Goal: Task Accomplishment & Management: Use online tool/utility

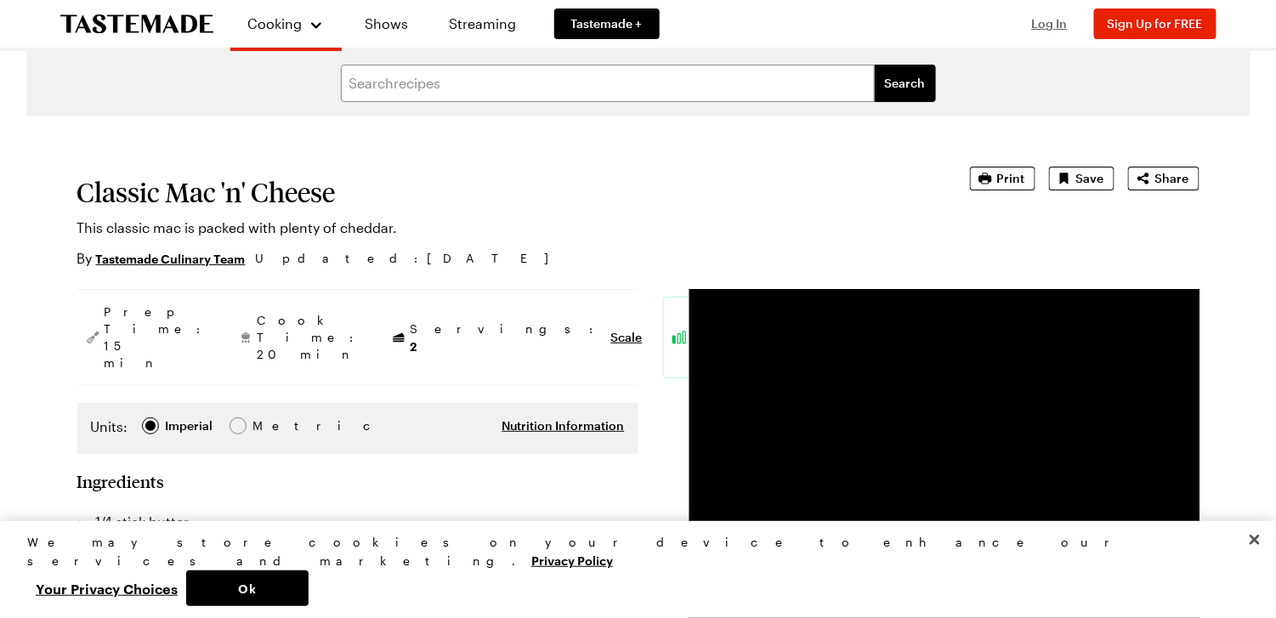
click at [1057, 27] on span "Log In" at bounding box center [1050, 23] width 36 height 14
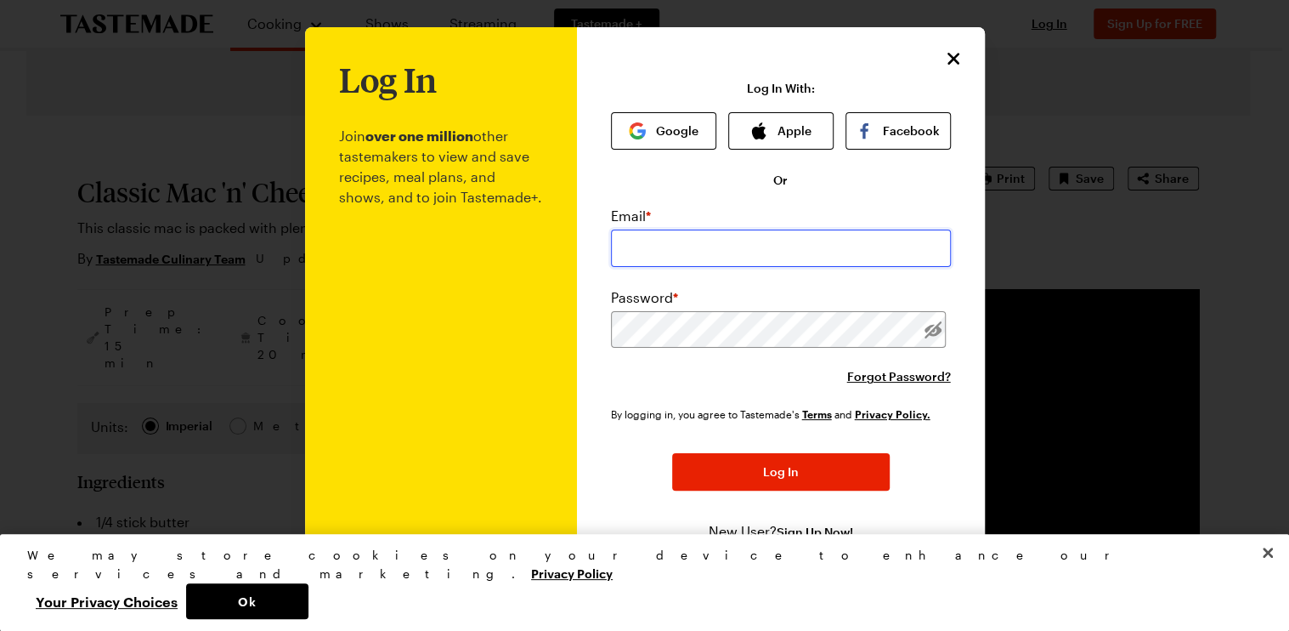
click at [709, 237] on input "email" at bounding box center [781, 247] width 340 height 37
click at [948, 64] on icon "Close" at bounding box center [954, 58] width 20 height 20
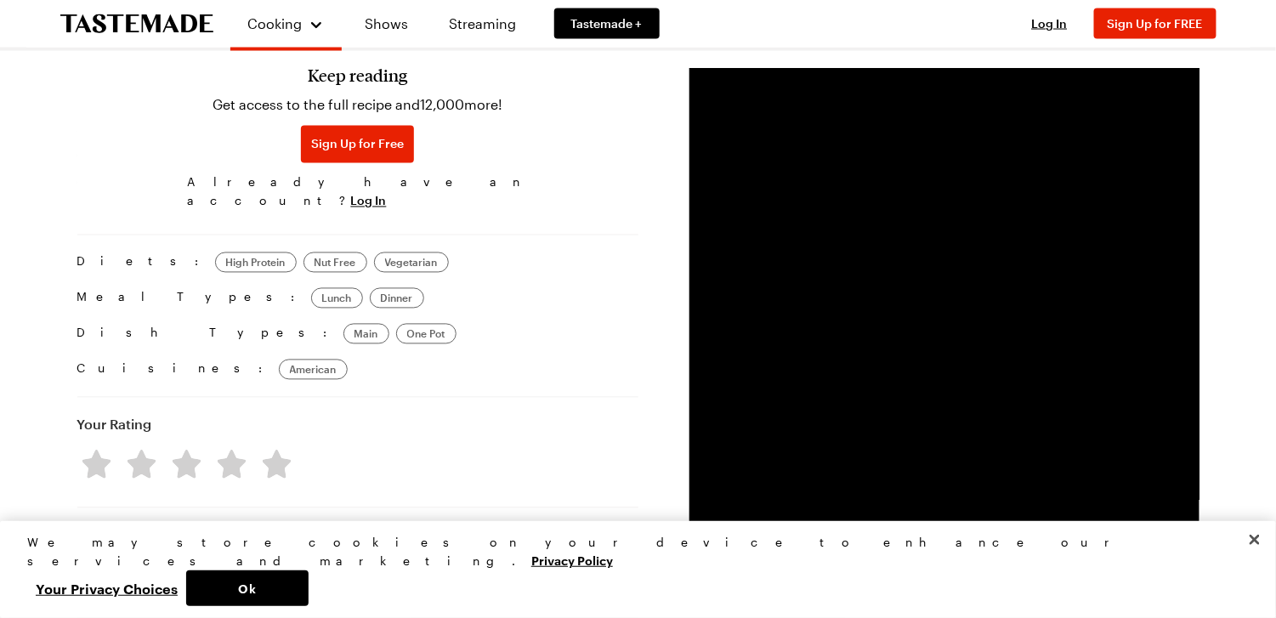
scroll to position [1020, 0]
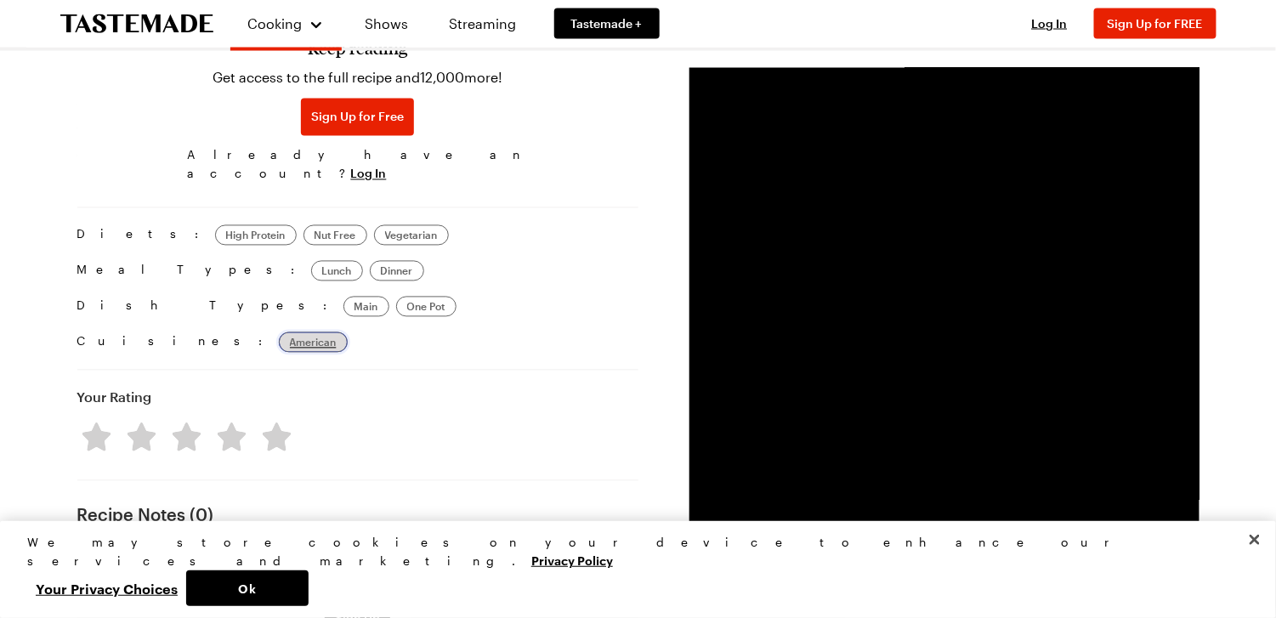
click at [290, 334] on span "American" at bounding box center [313, 342] width 47 height 17
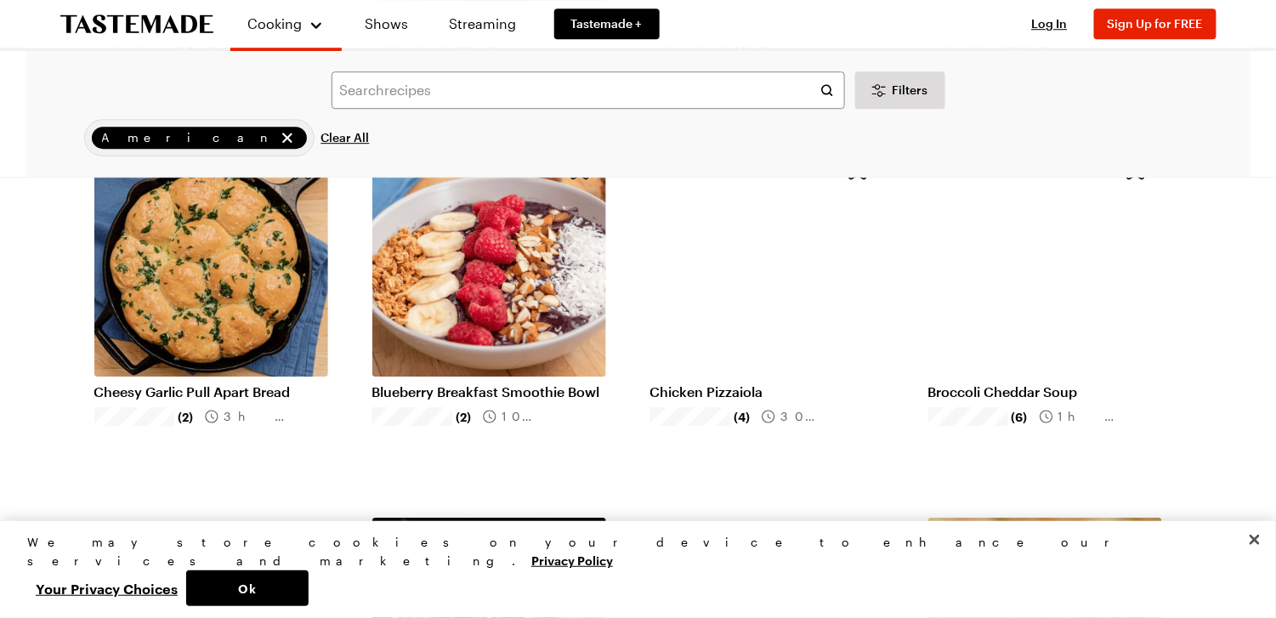
scroll to position [1700, 0]
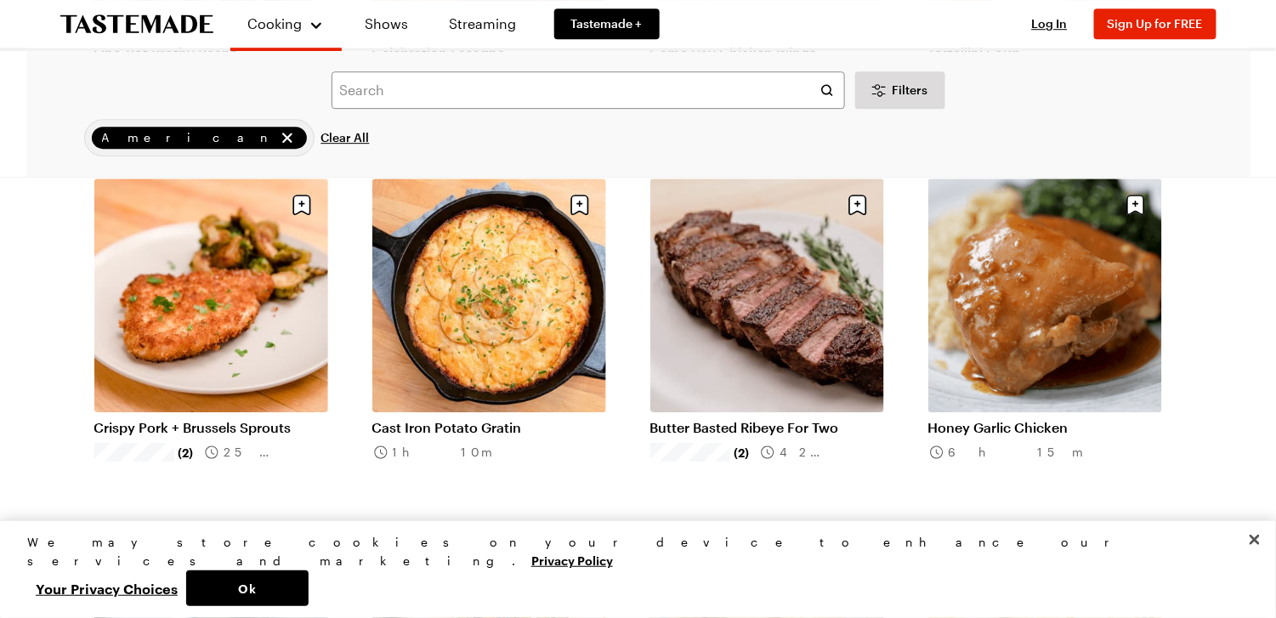
scroll to position [3824, 0]
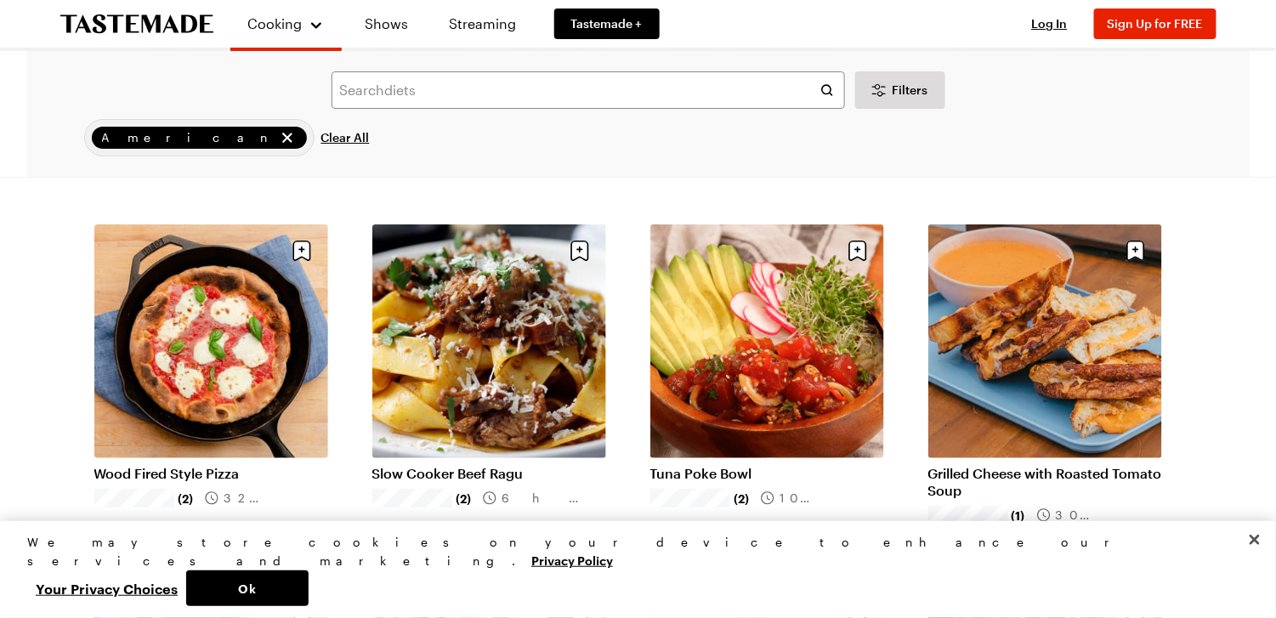
scroll to position [6119, 0]
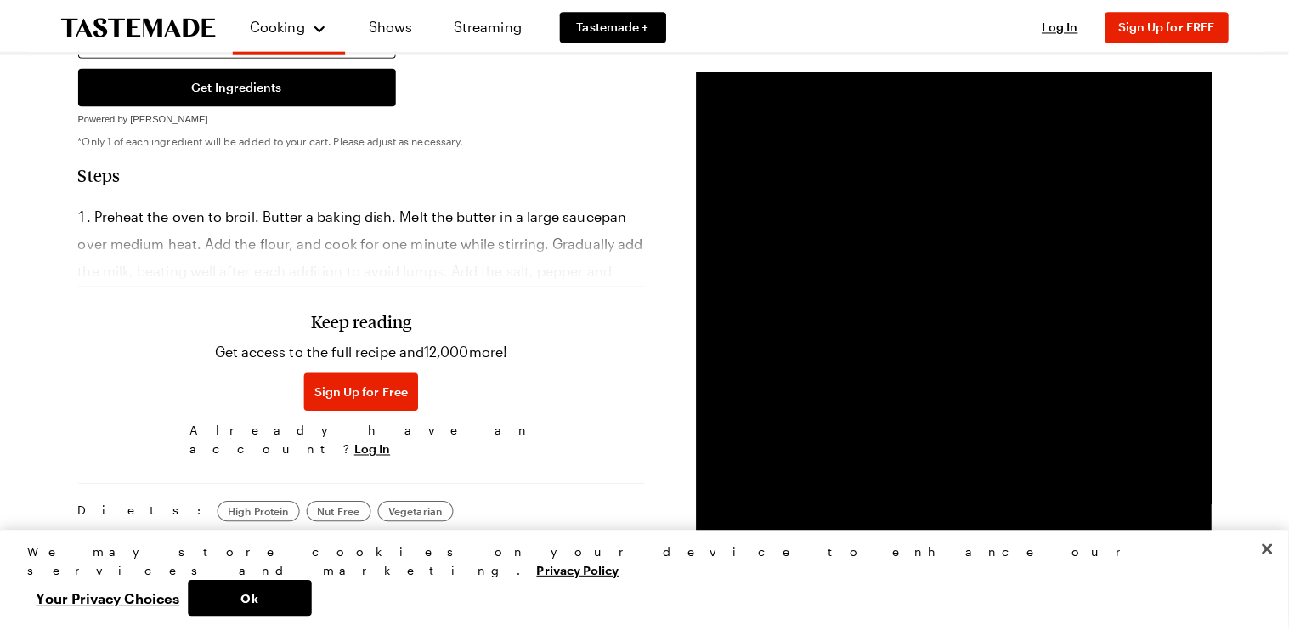
scroll to position [765, 0]
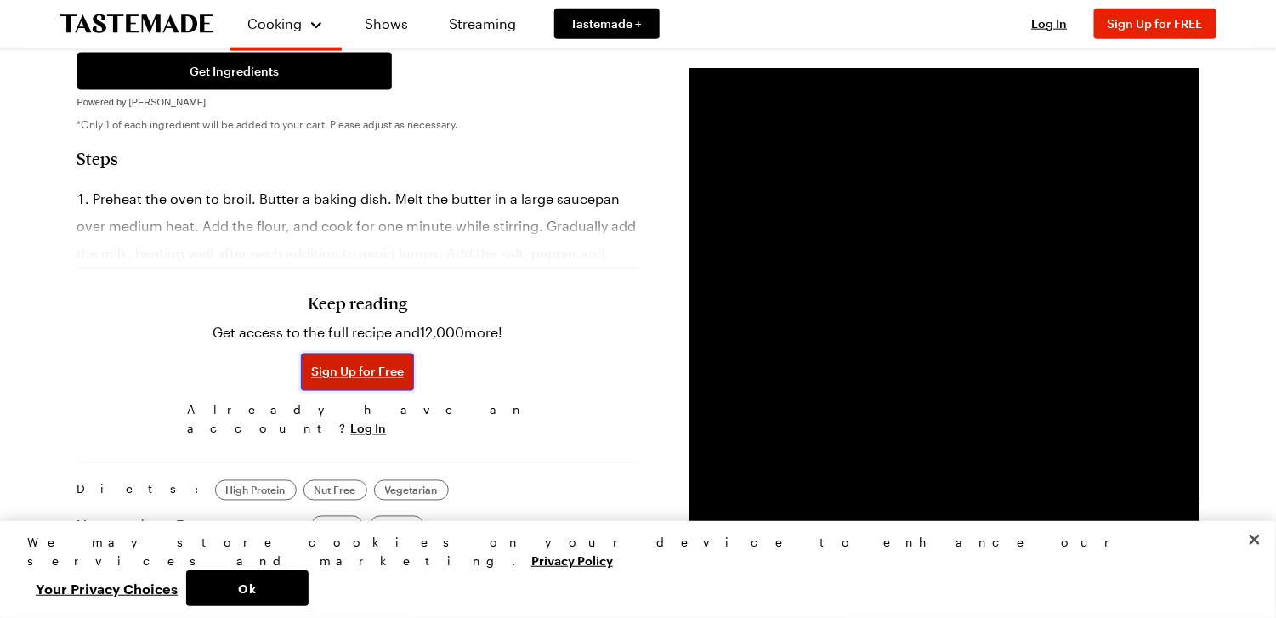
click at [365, 354] on button "Sign Up for Free" at bounding box center [357, 372] width 113 height 37
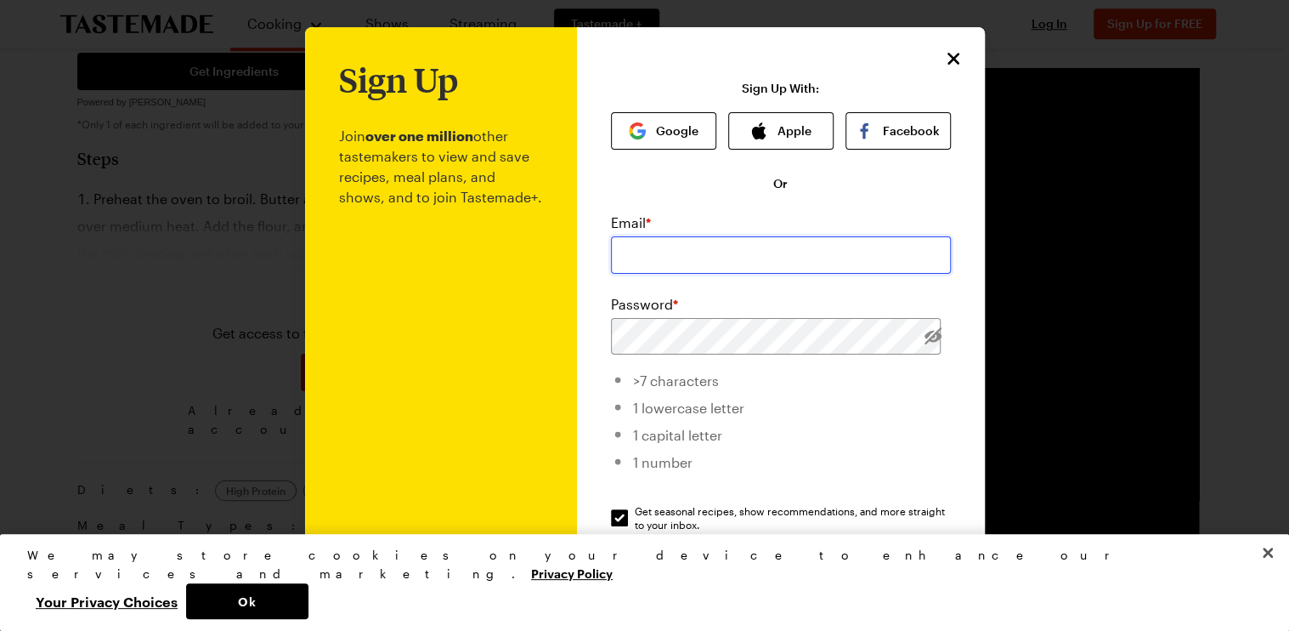
click at [684, 249] on input "email" at bounding box center [781, 254] width 340 height 37
type input "wallacre.cupp@gmail.com"
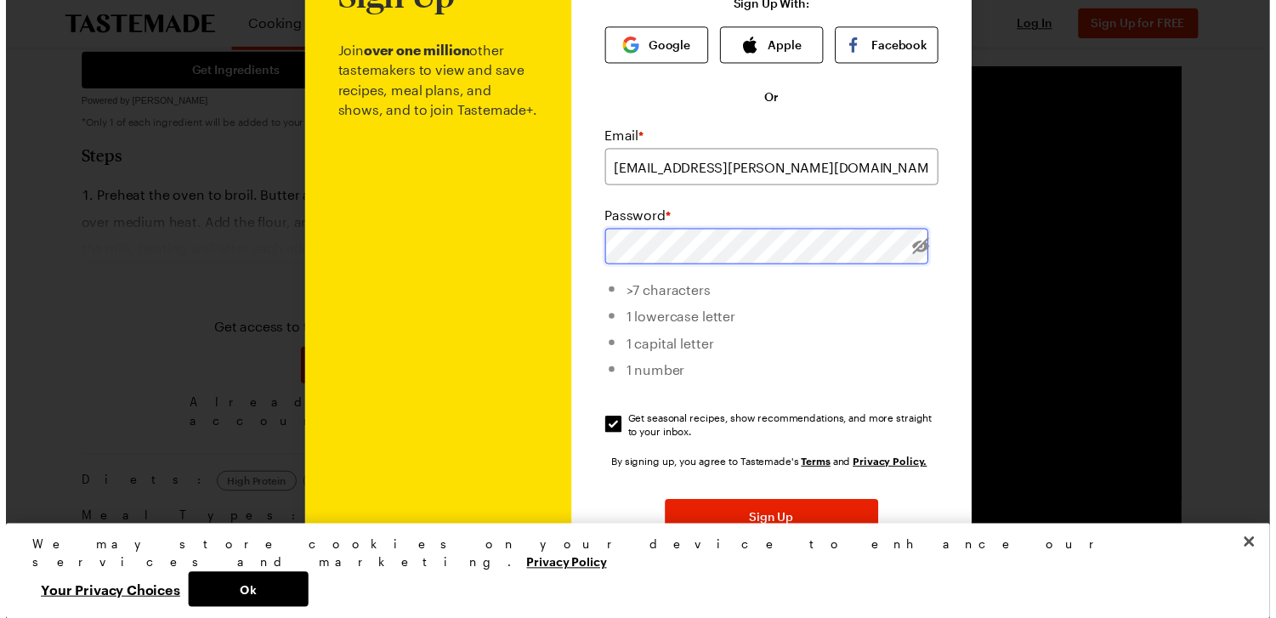
scroll to position [0, 0]
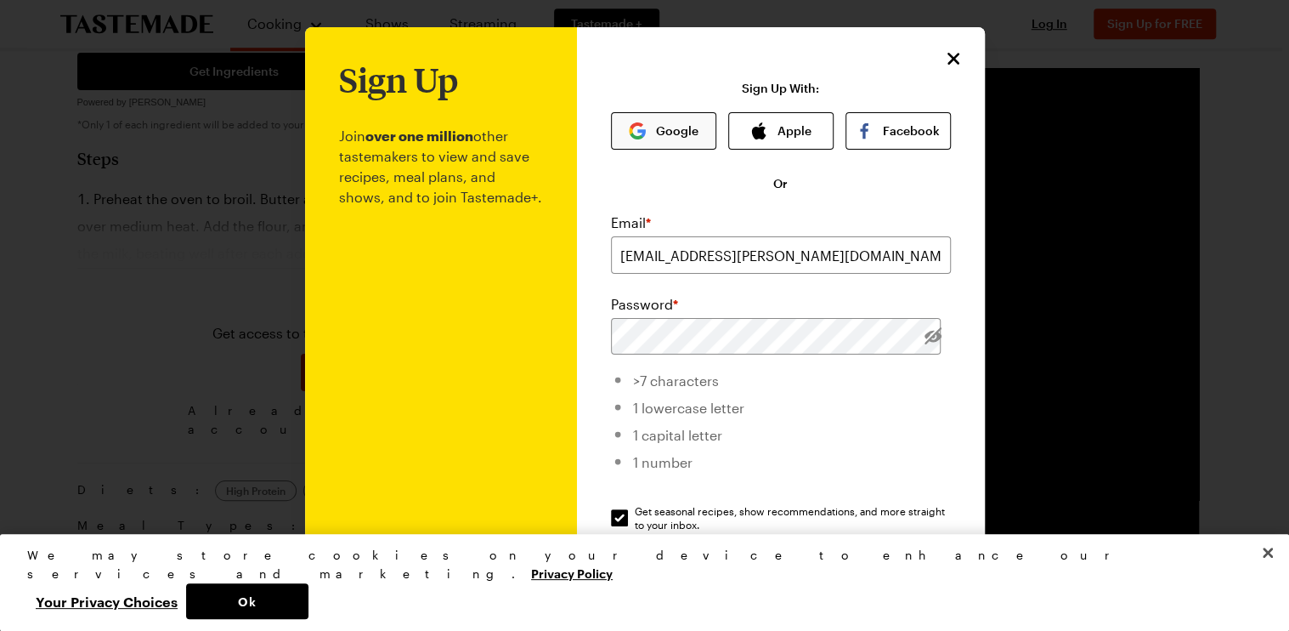
click at [674, 136] on button "Google" at bounding box center [663, 130] width 105 height 37
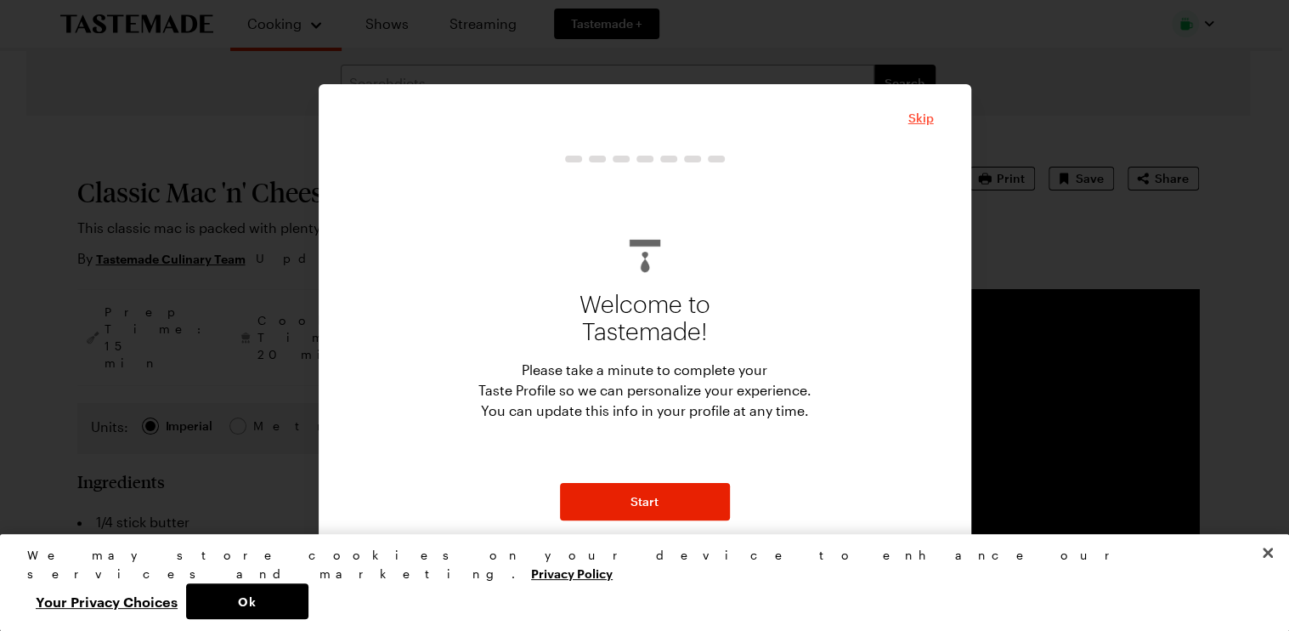
click at [908, 121] on span "Skip" at bounding box center [920, 118] width 25 height 17
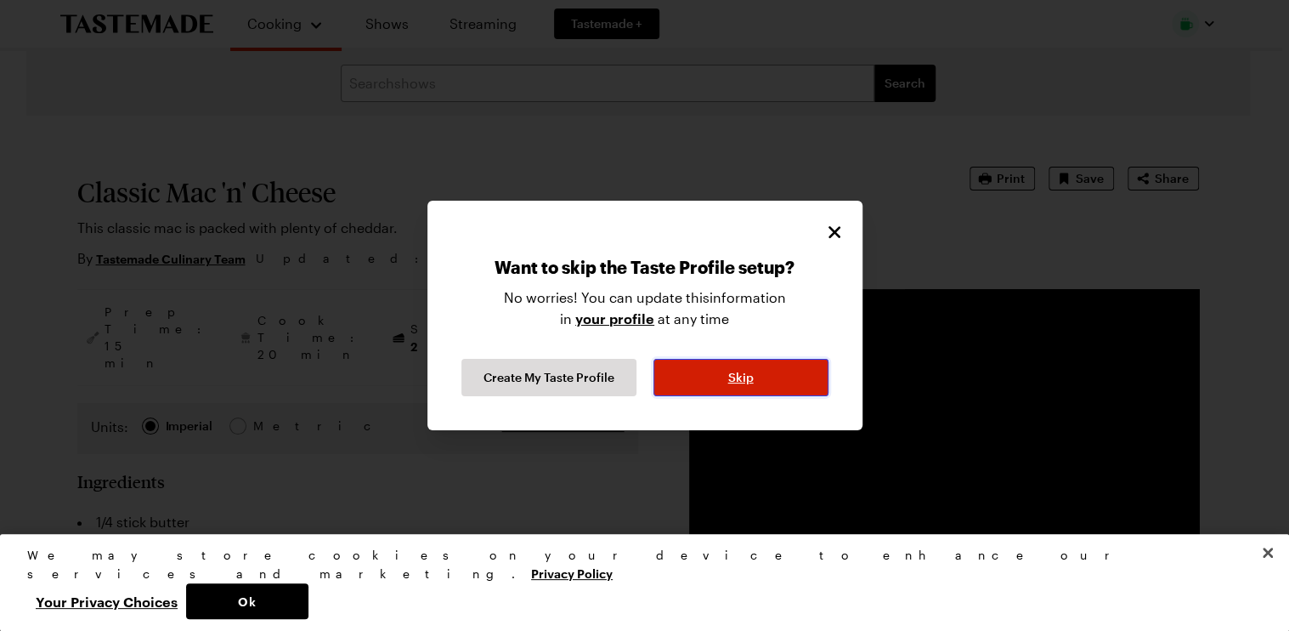
click at [700, 382] on button "Skip" at bounding box center [741, 377] width 175 height 37
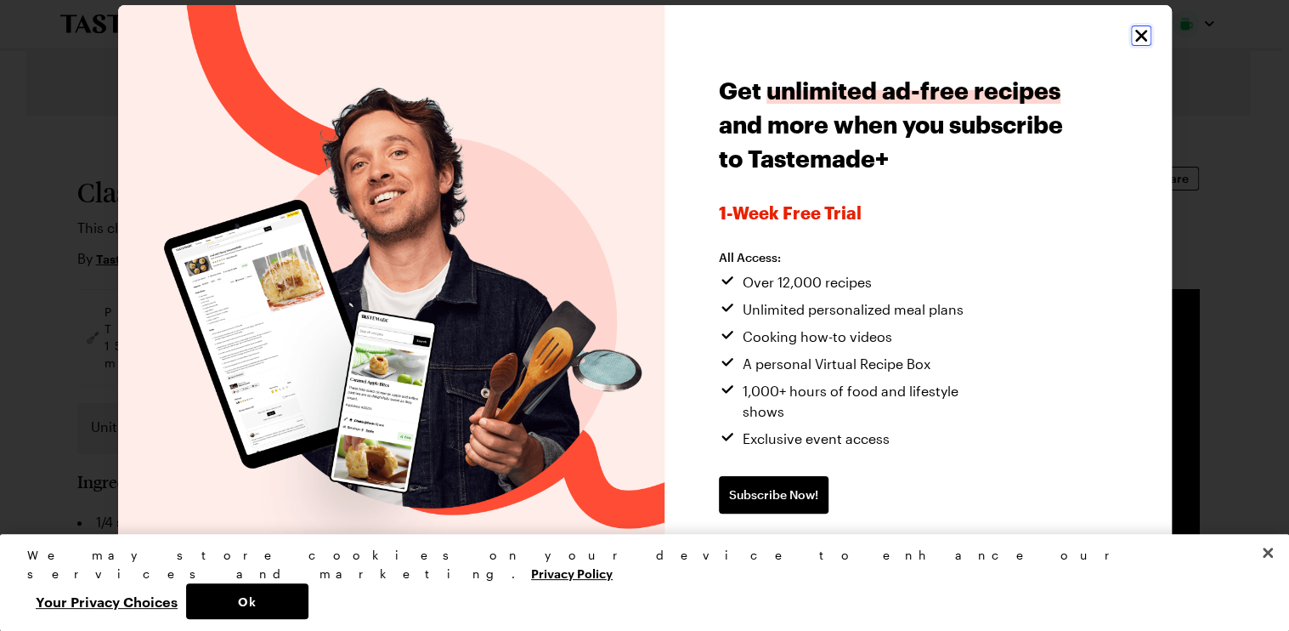
click at [1128, 47] on div "Get unlimited ad-free recipes and more when you subscribe to Tastemade+ 1-week …" at bounding box center [645, 315] width 1054 height 620
click at [1139, 46] on icon "Close" at bounding box center [1141, 35] width 20 height 20
type textarea "x"
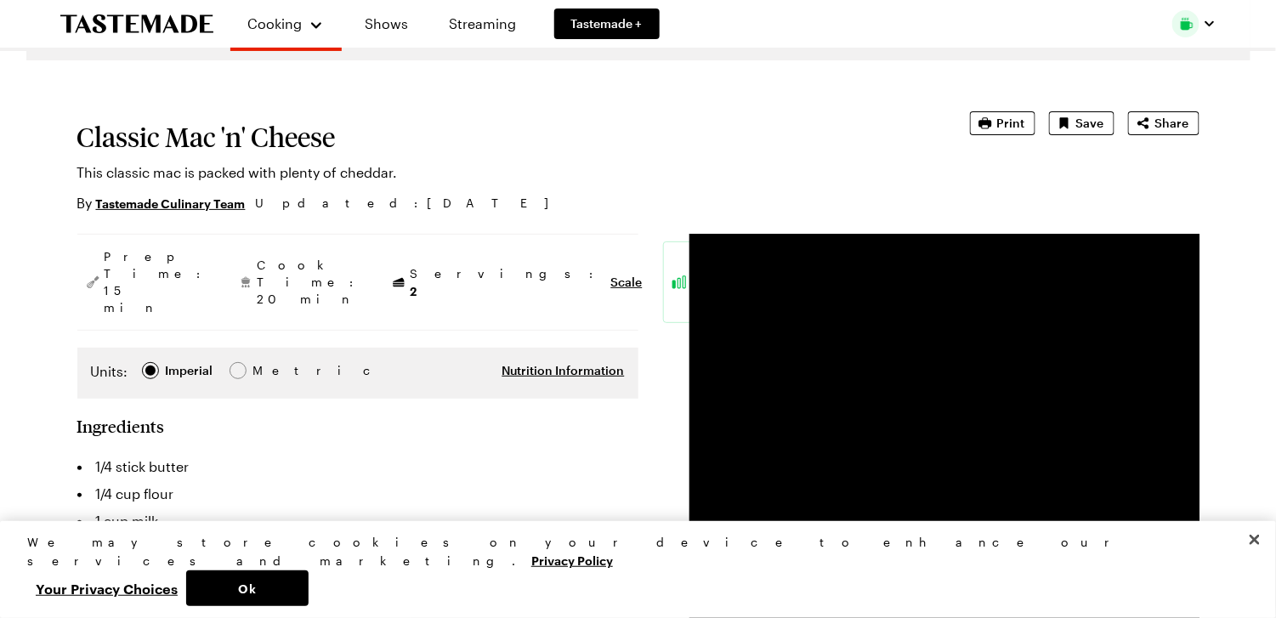
scroll to position [85, 0]
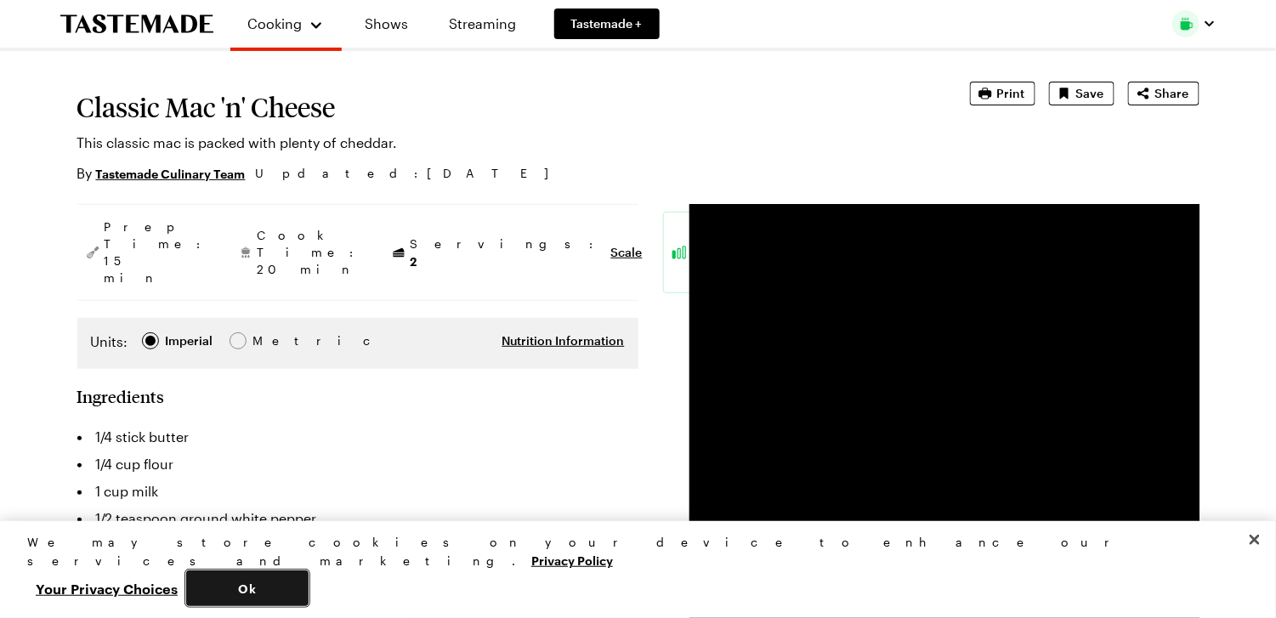
click at [308, 586] on button "Ok" at bounding box center [247, 588] width 122 height 36
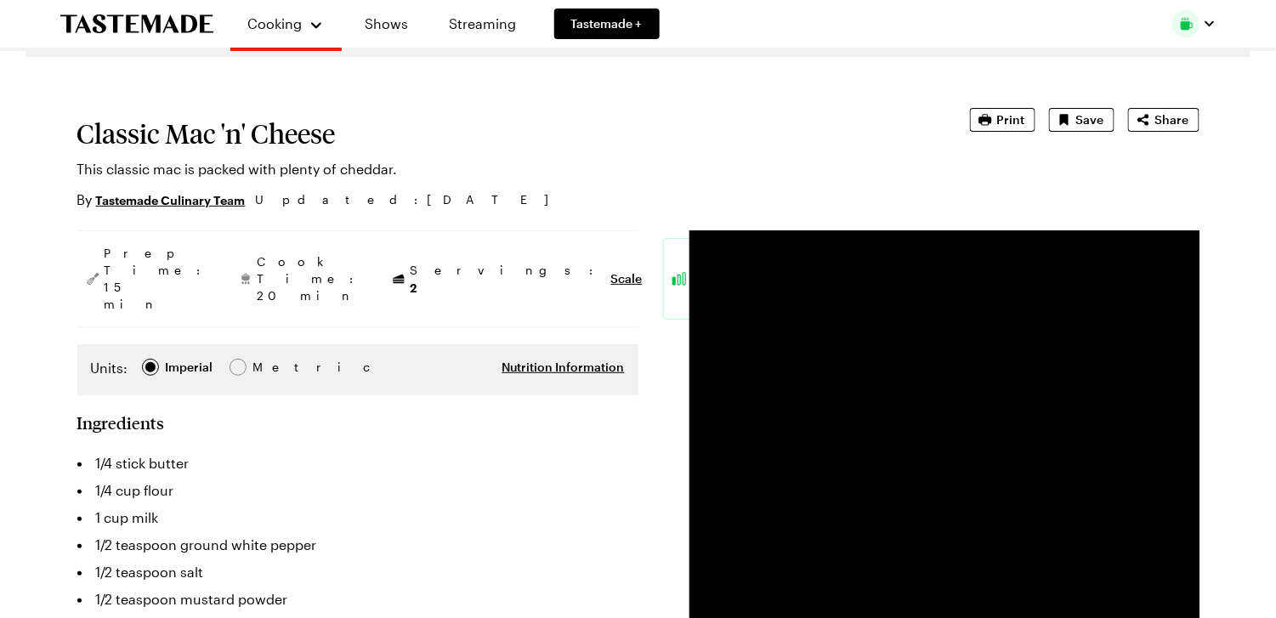
scroll to position [0, 0]
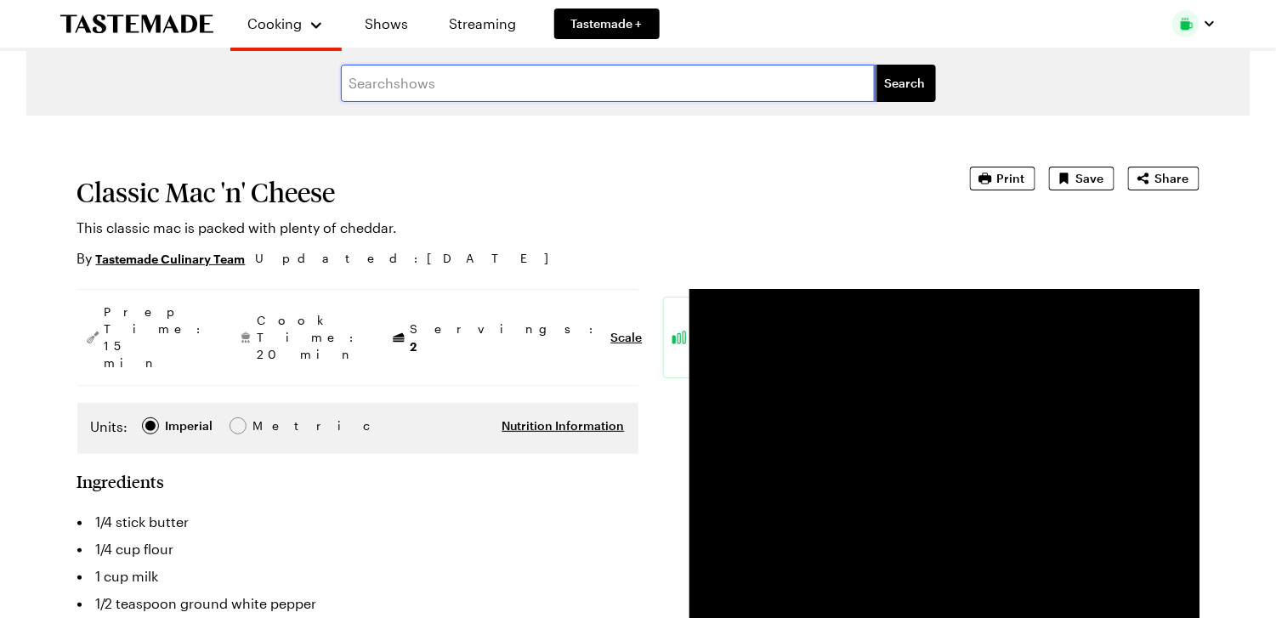
click at [473, 80] on input "text" at bounding box center [608, 83] width 534 height 37
type input "mac n cheeze"
click at [874, 65] on button "Search" at bounding box center [904, 83] width 61 height 37
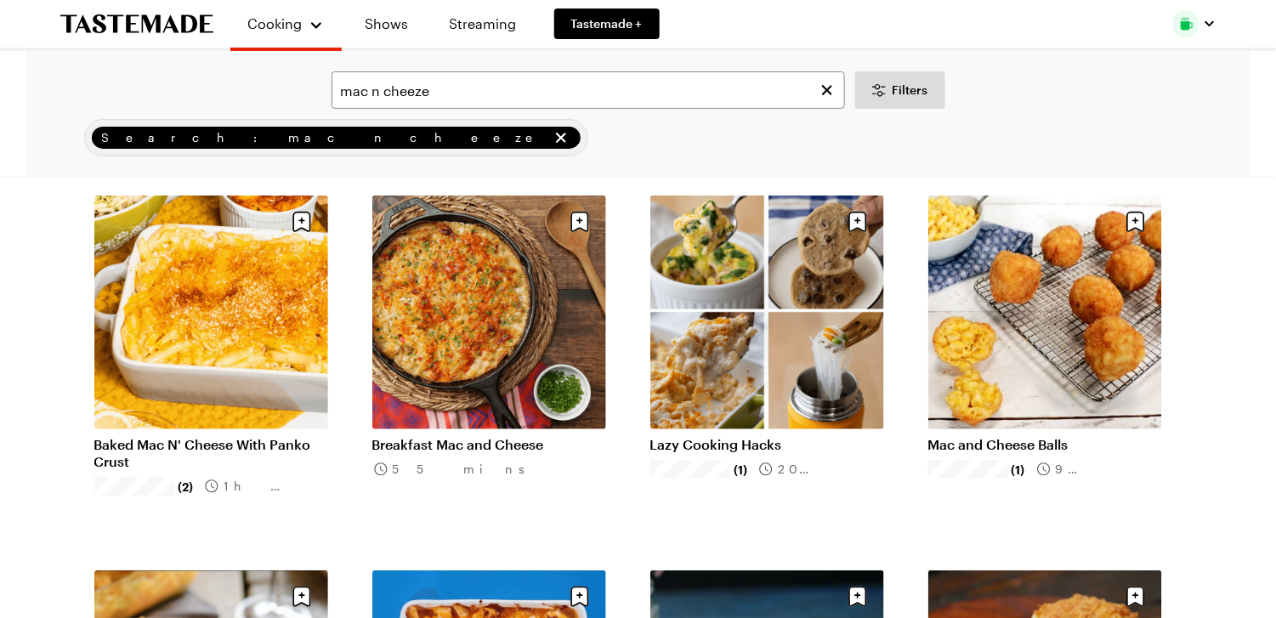
scroll to position [85, 0]
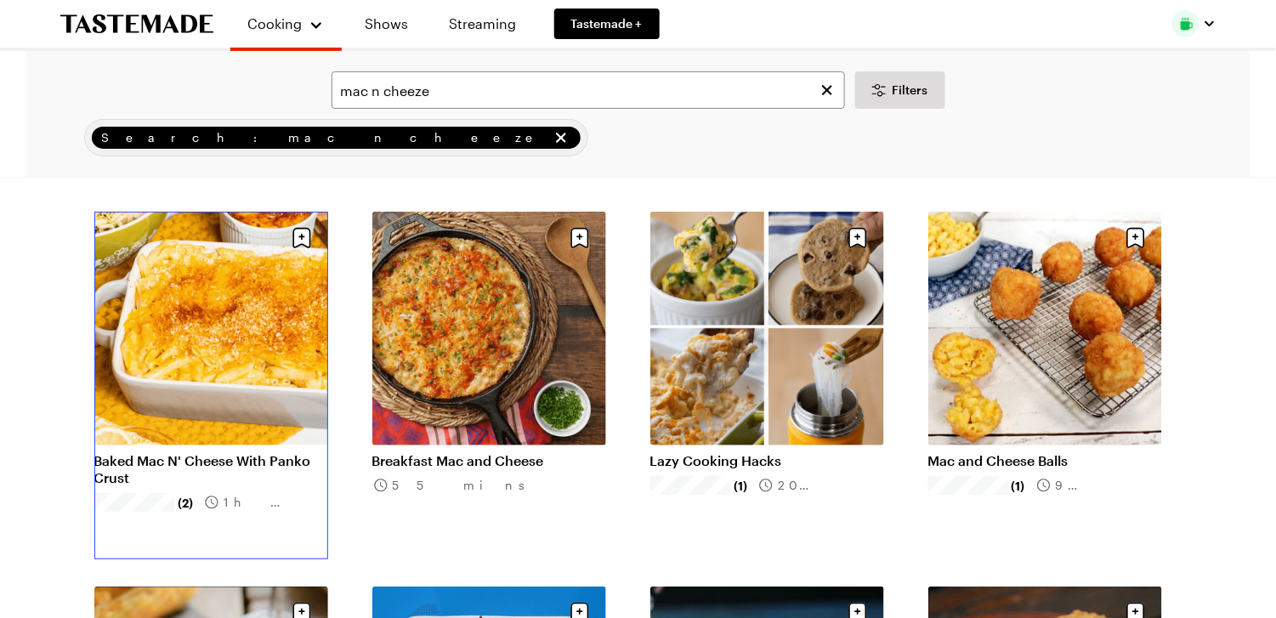
click at [225, 452] on link "Baked Mac N' Cheese With Panko Crust" at bounding box center [211, 469] width 234 height 34
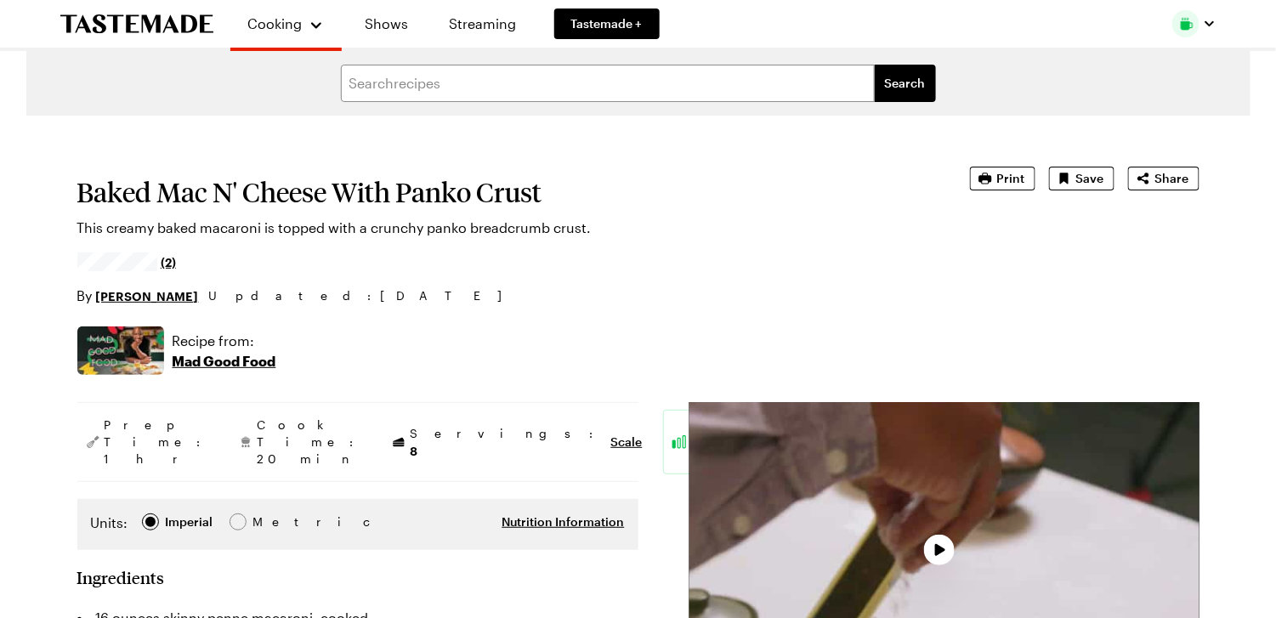
type textarea "x"
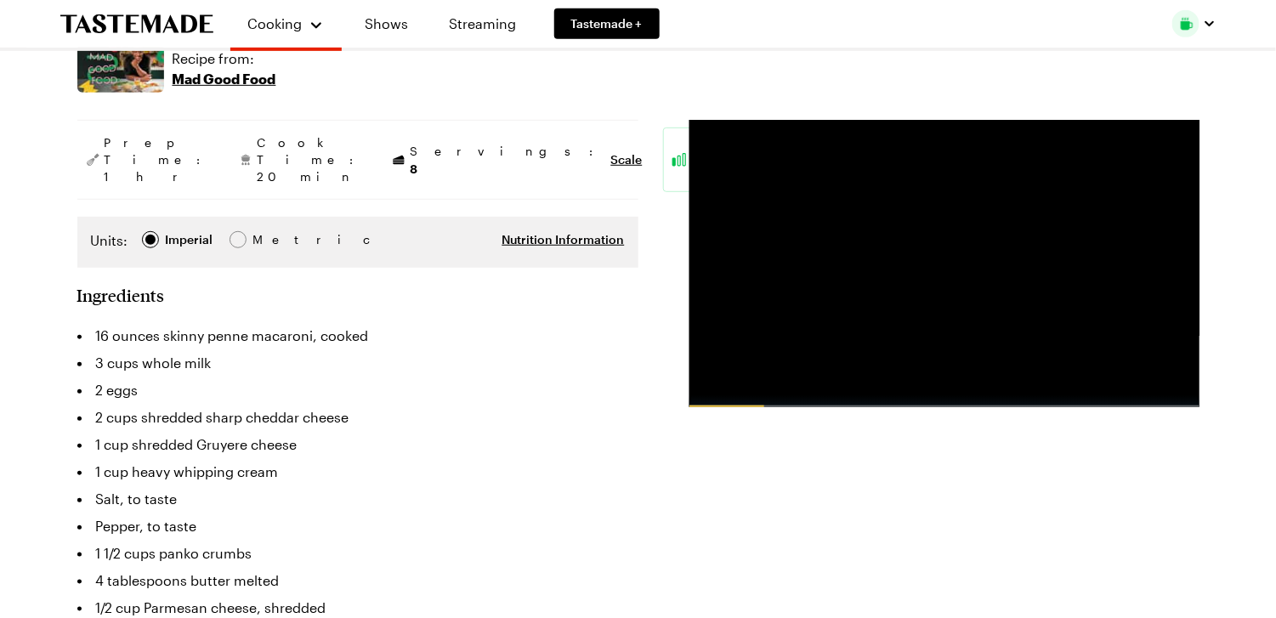
scroll to position [85, 0]
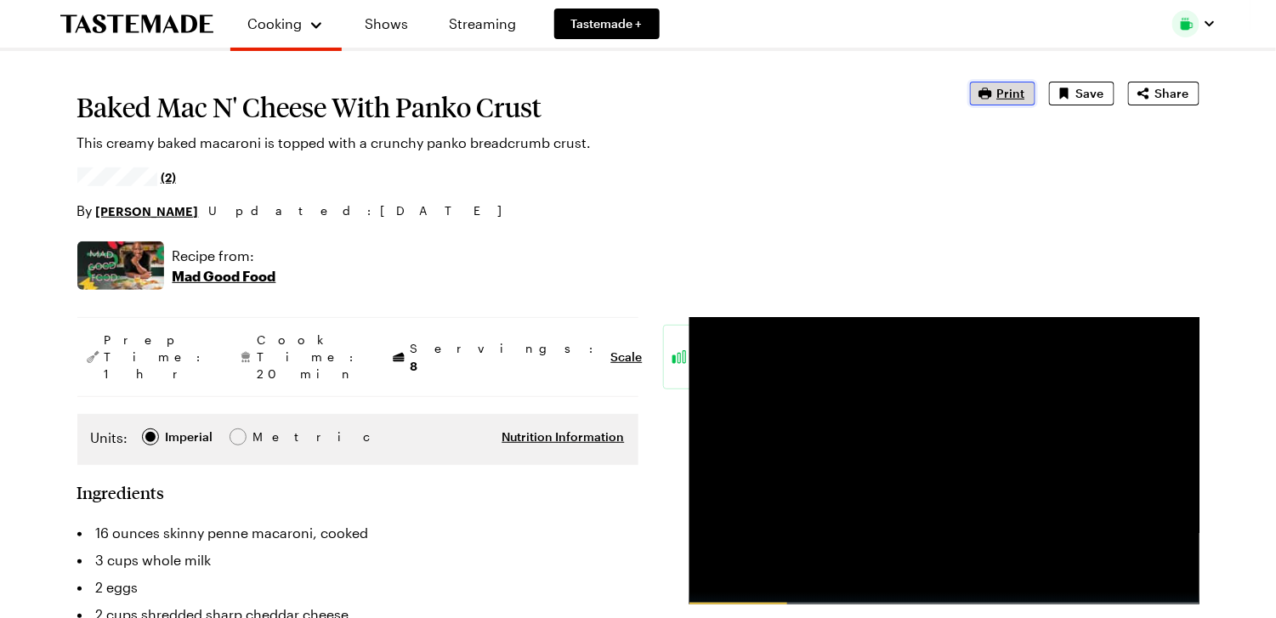
click at [1013, 90] on span "Print" at bounding box center [1011, 93] width 28 height 17
